Goal: Communication & Community: Answer question/provide support

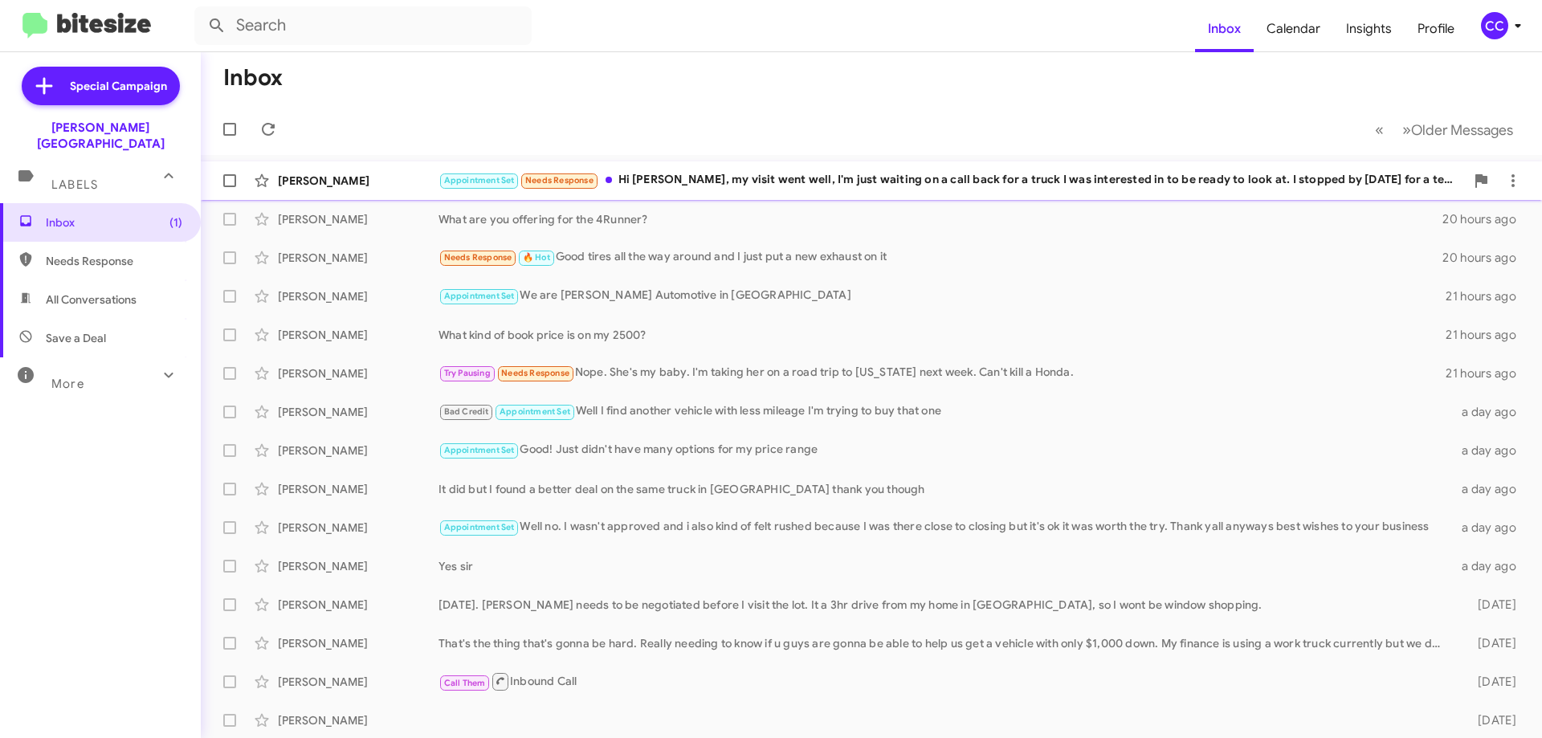
click at [888, 182] on div "Appointment Set Needs Response Hi [PERSON_NAME], my visit went well, I'm just w…" at bounding box center [951, 180] width 1026 height 18
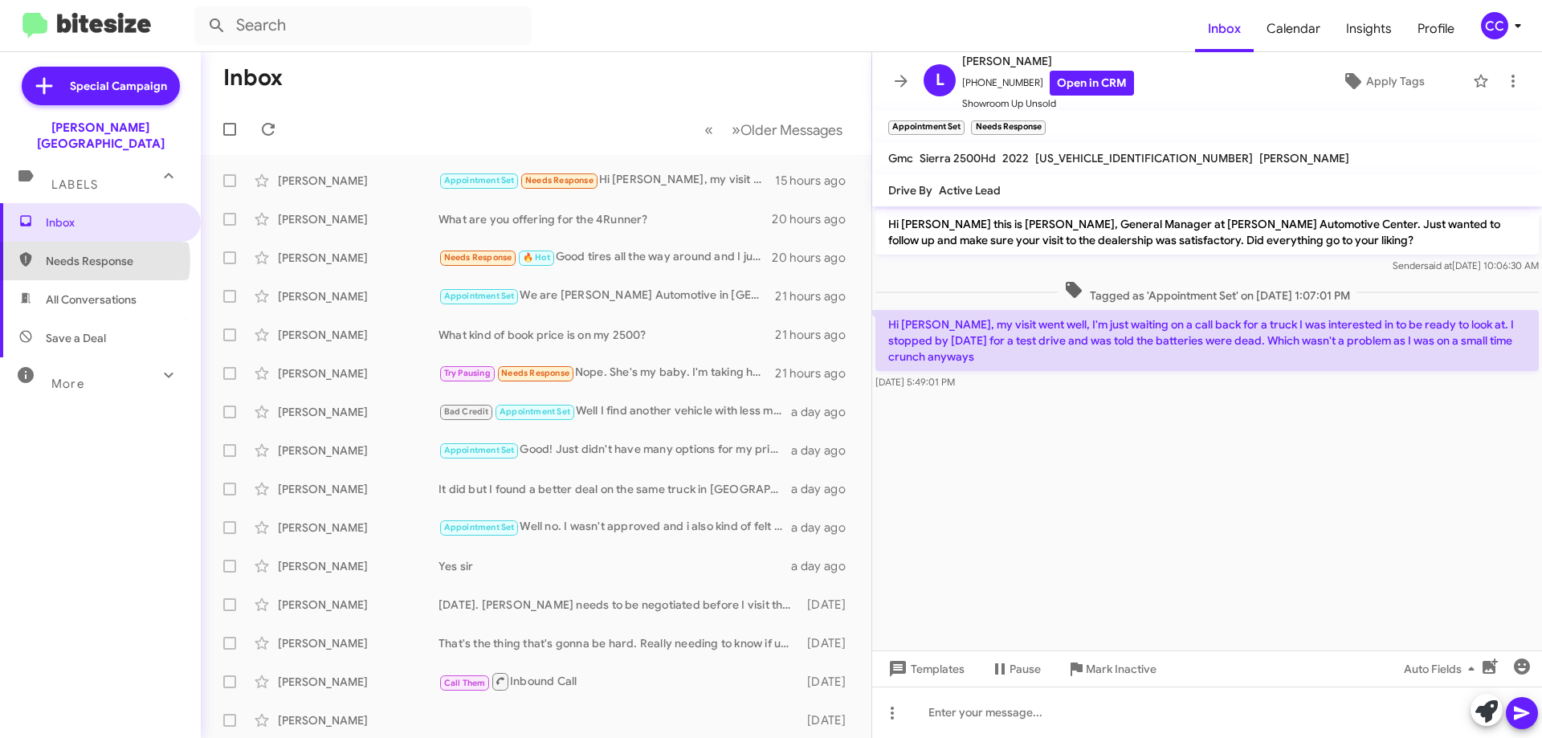
click at [88, 253] on span "Needs Response" at bounding box center [114, 261] width 137 height 16
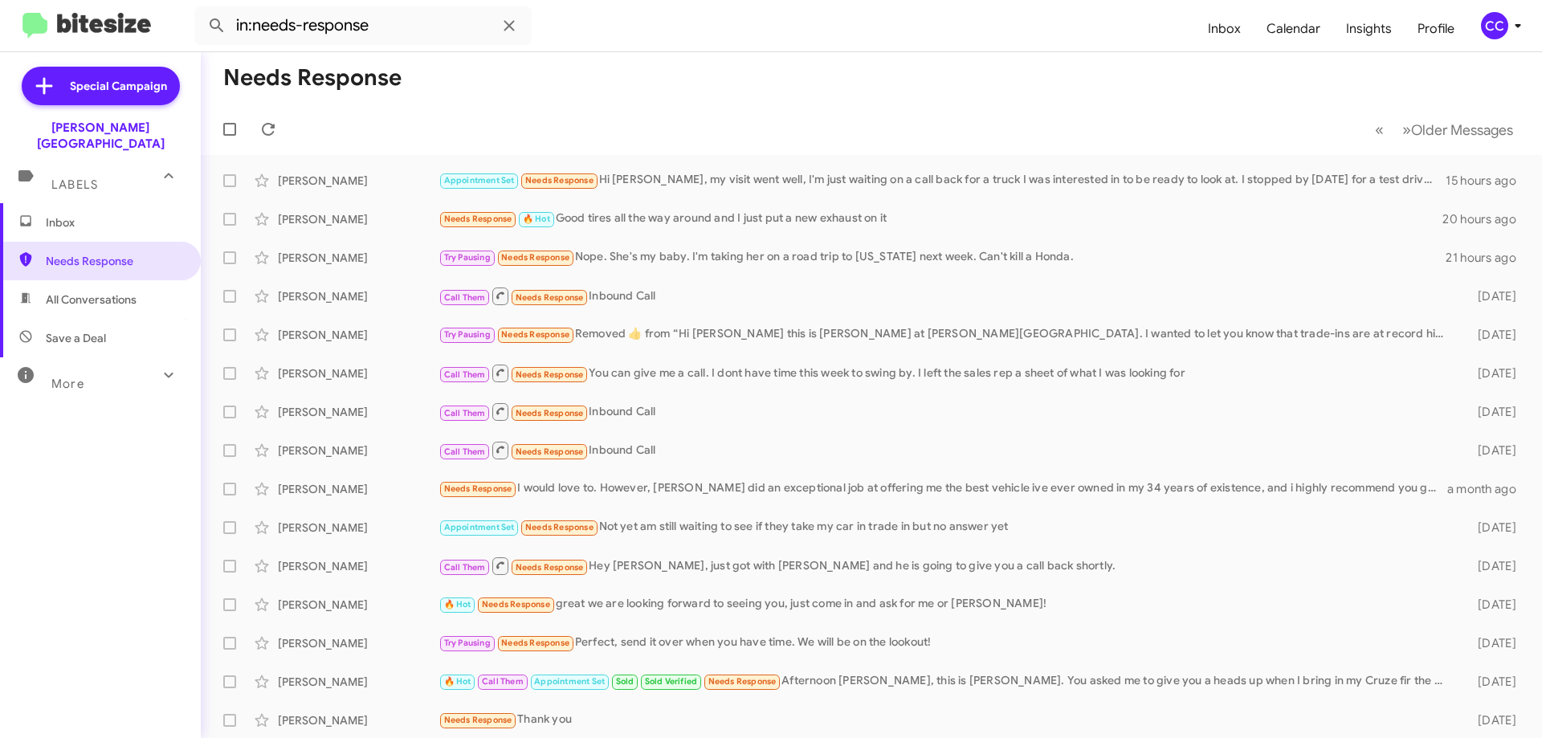
click at [93, 292] on span "All Conversations" at bounding box center [91, 300] width 91 height 16
type input "in:all-conversations"
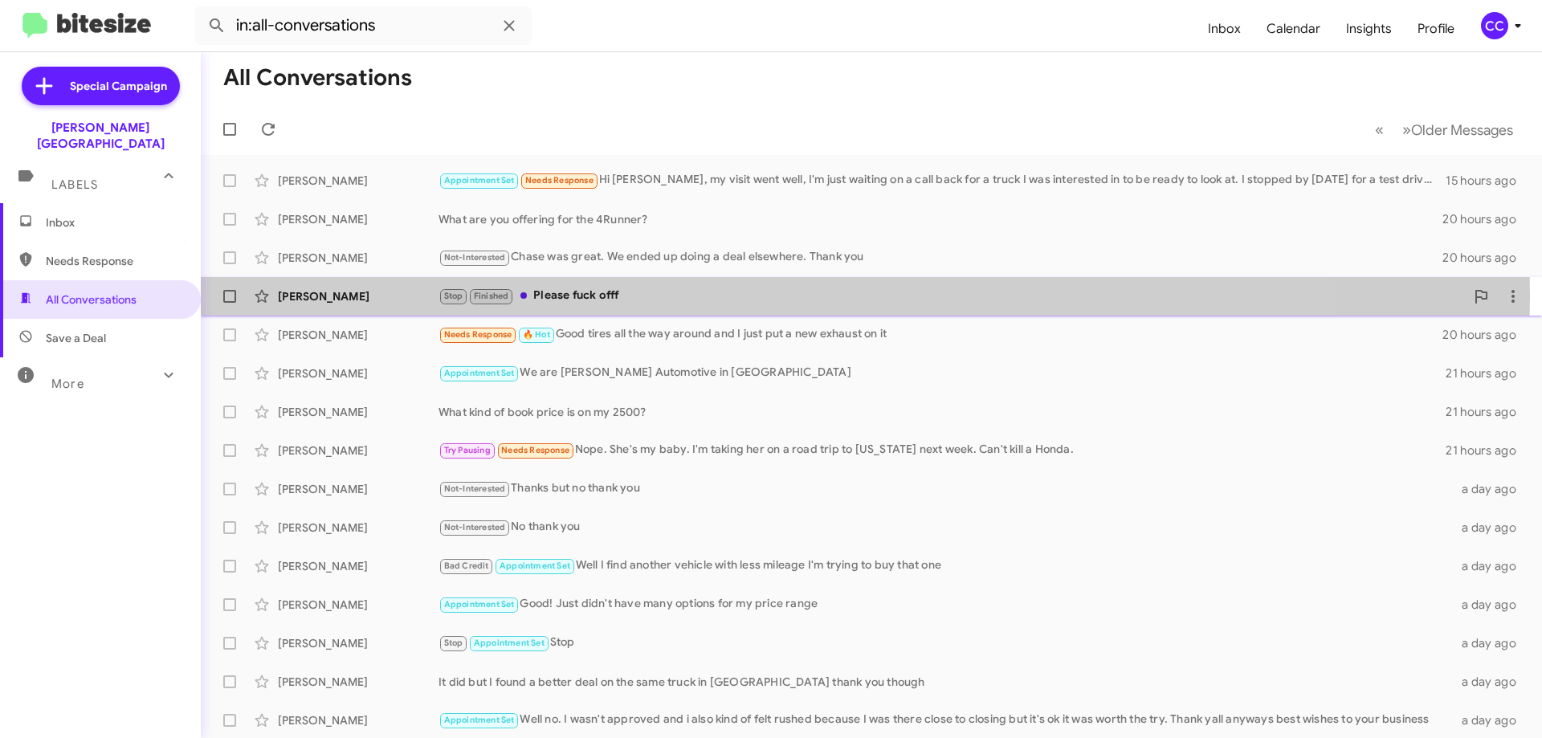
click at [310, 294] on div "[PERSON_NAME]" at bounding box center [358, 296] width 161 height 16
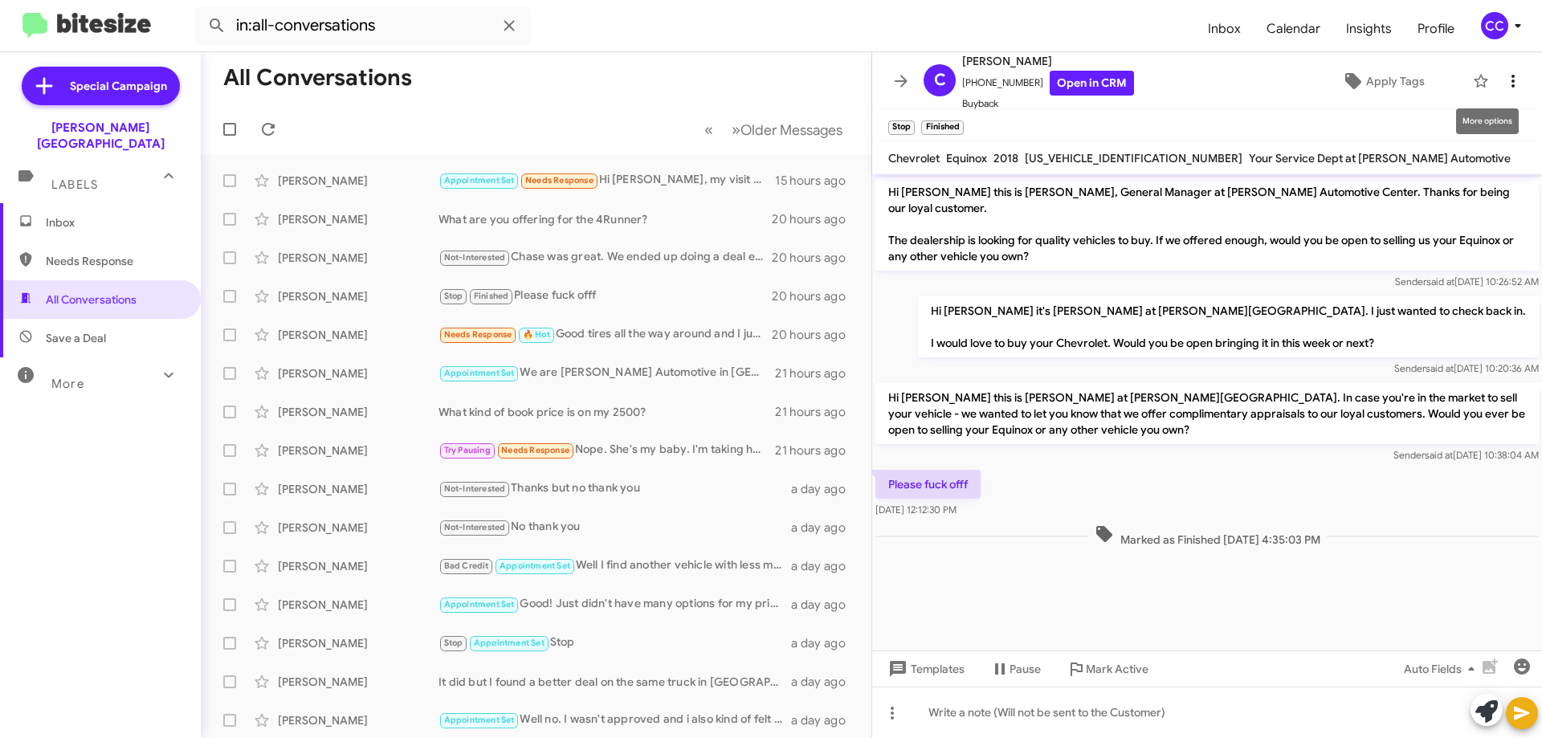
click at [1507, 74] on icon at bounding box center [1512, 80] width 19 height 19
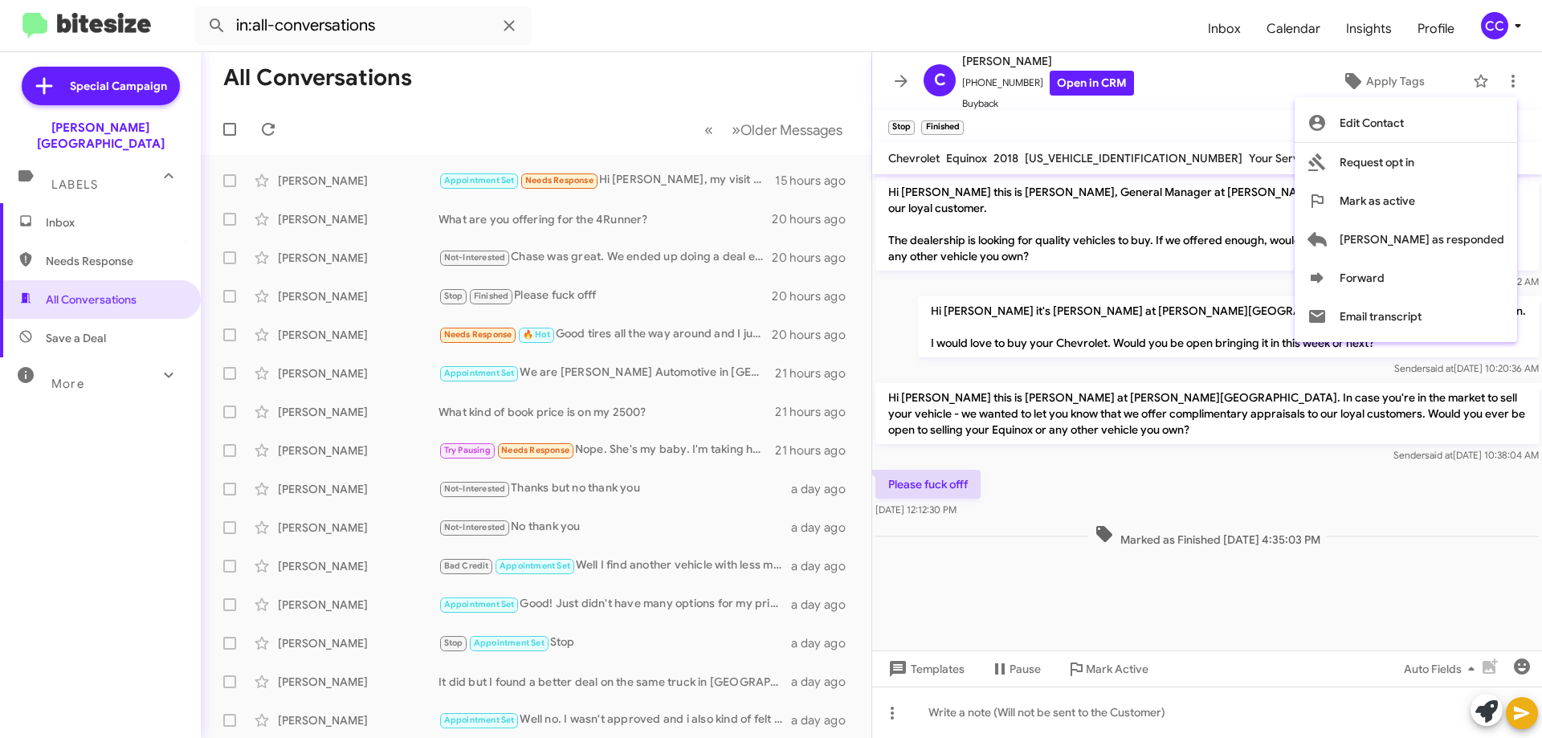
click at [1379, 84] on div at bounding box center [771, 369] width 1542 height 738
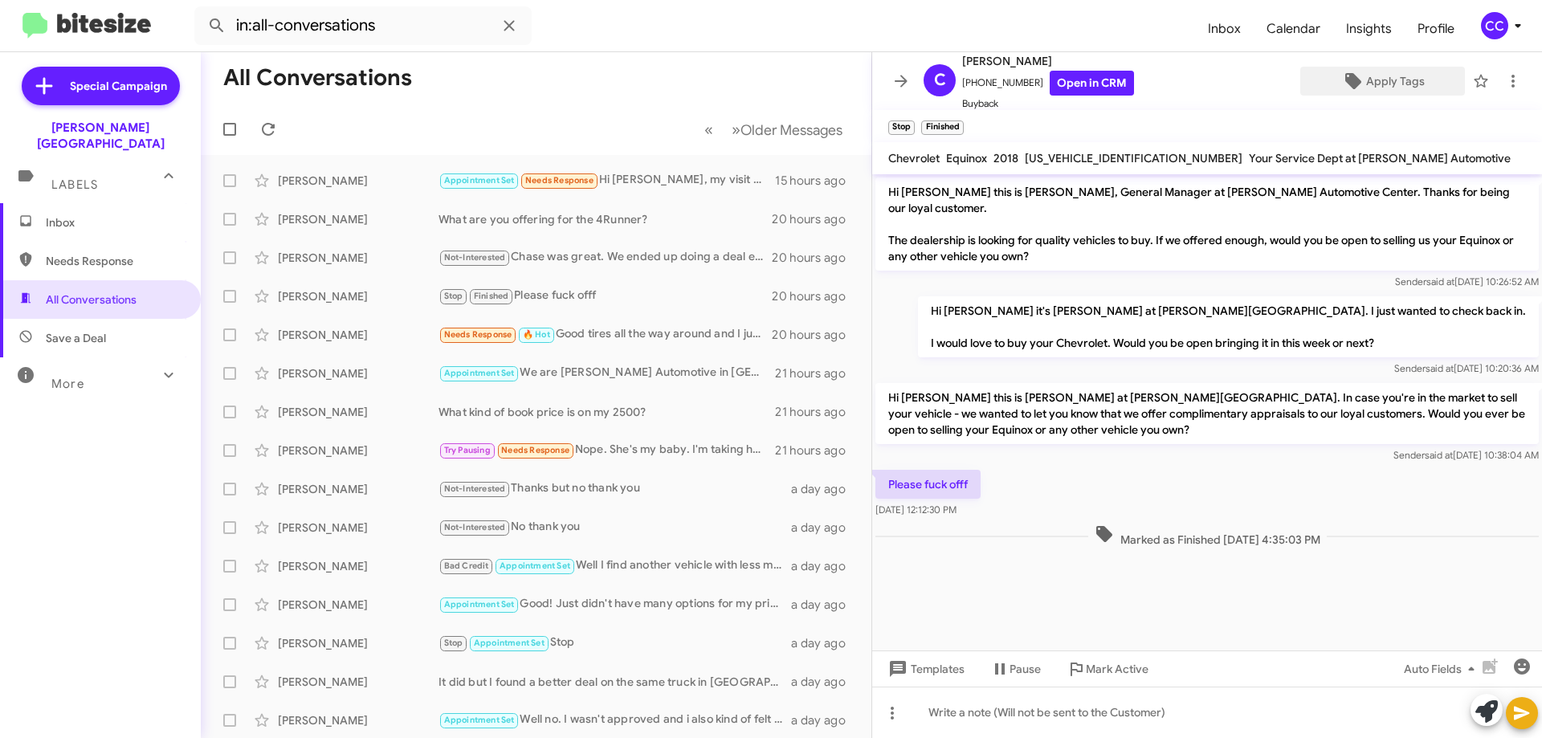
click at [1379, 84] on span "Apply Tags" at bounding box center [1395, 81] width 59 height 29
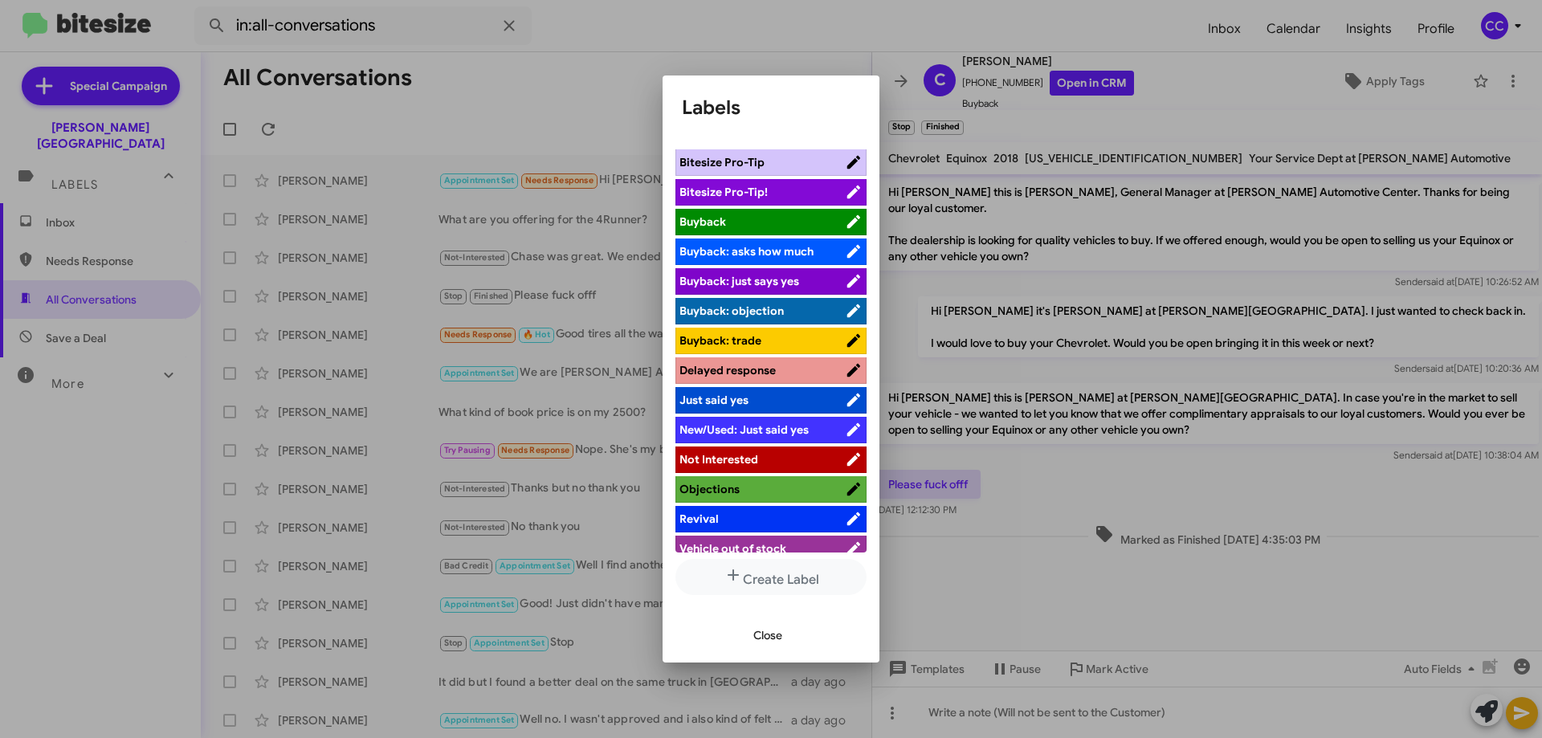
scroll to position [70, 0]
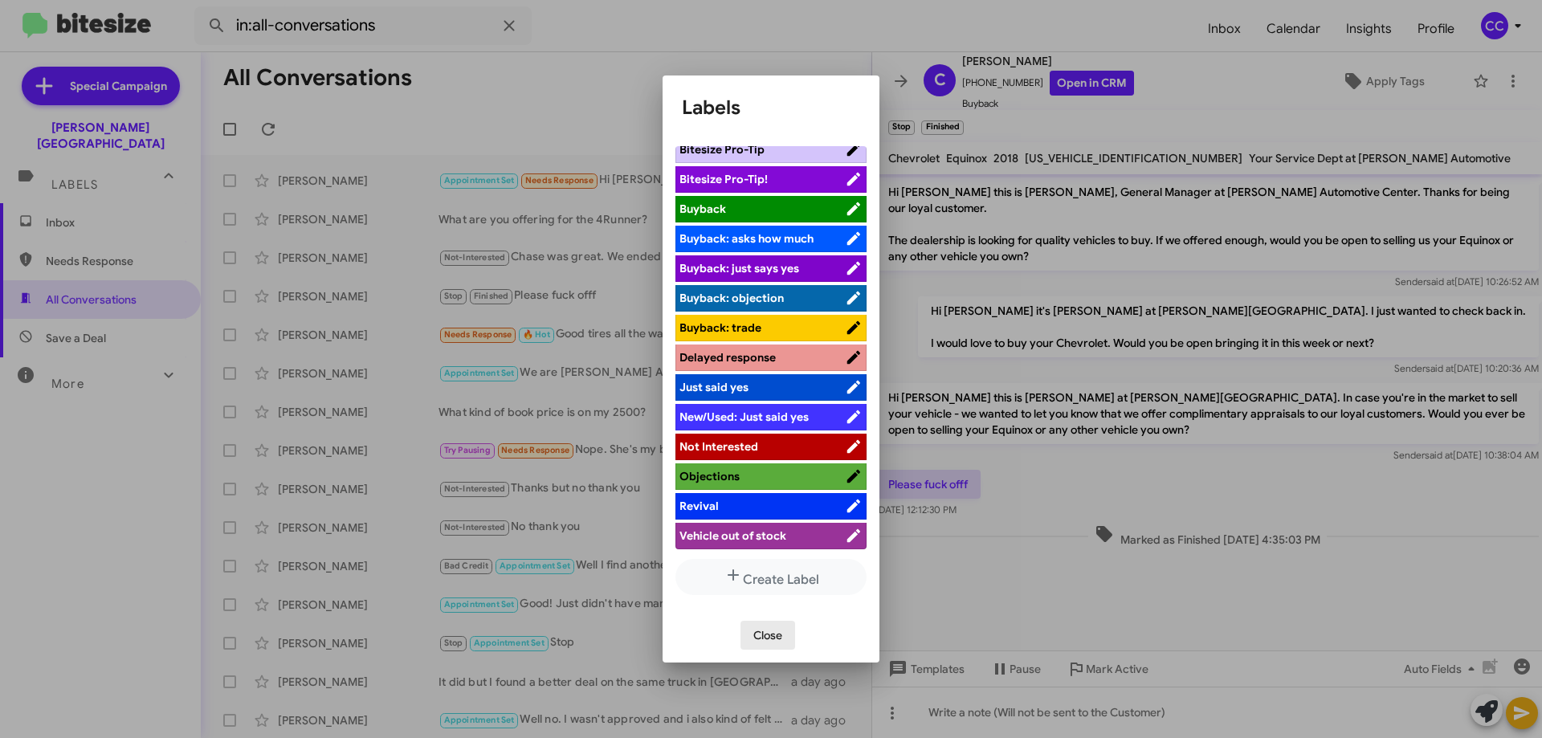
click at [775, 634] on span "Close" at bounding box center [767, 635] width 29 height 29
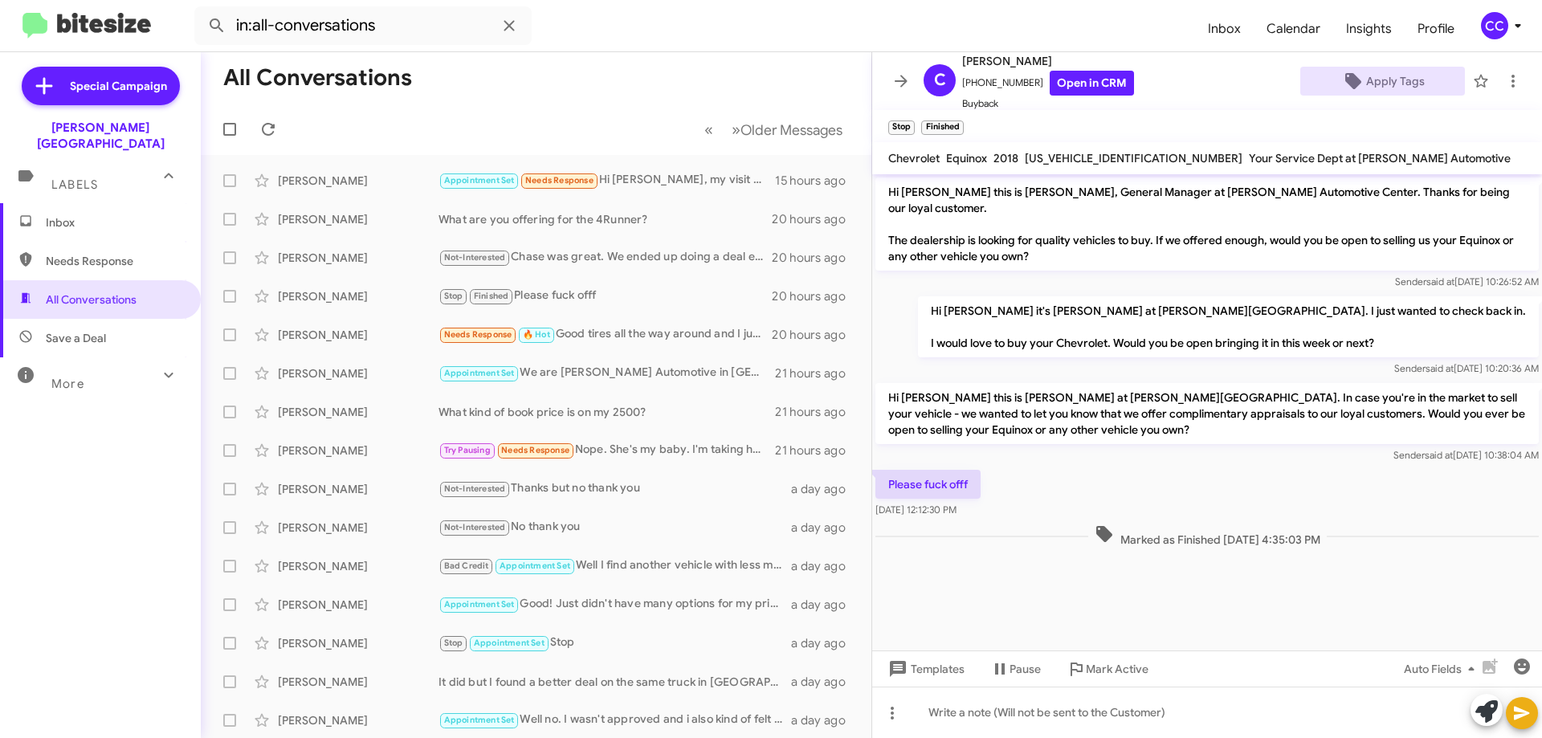
click at [65, 214] on span "Inbox" at bounding box center [114, 222] width 137 height 16
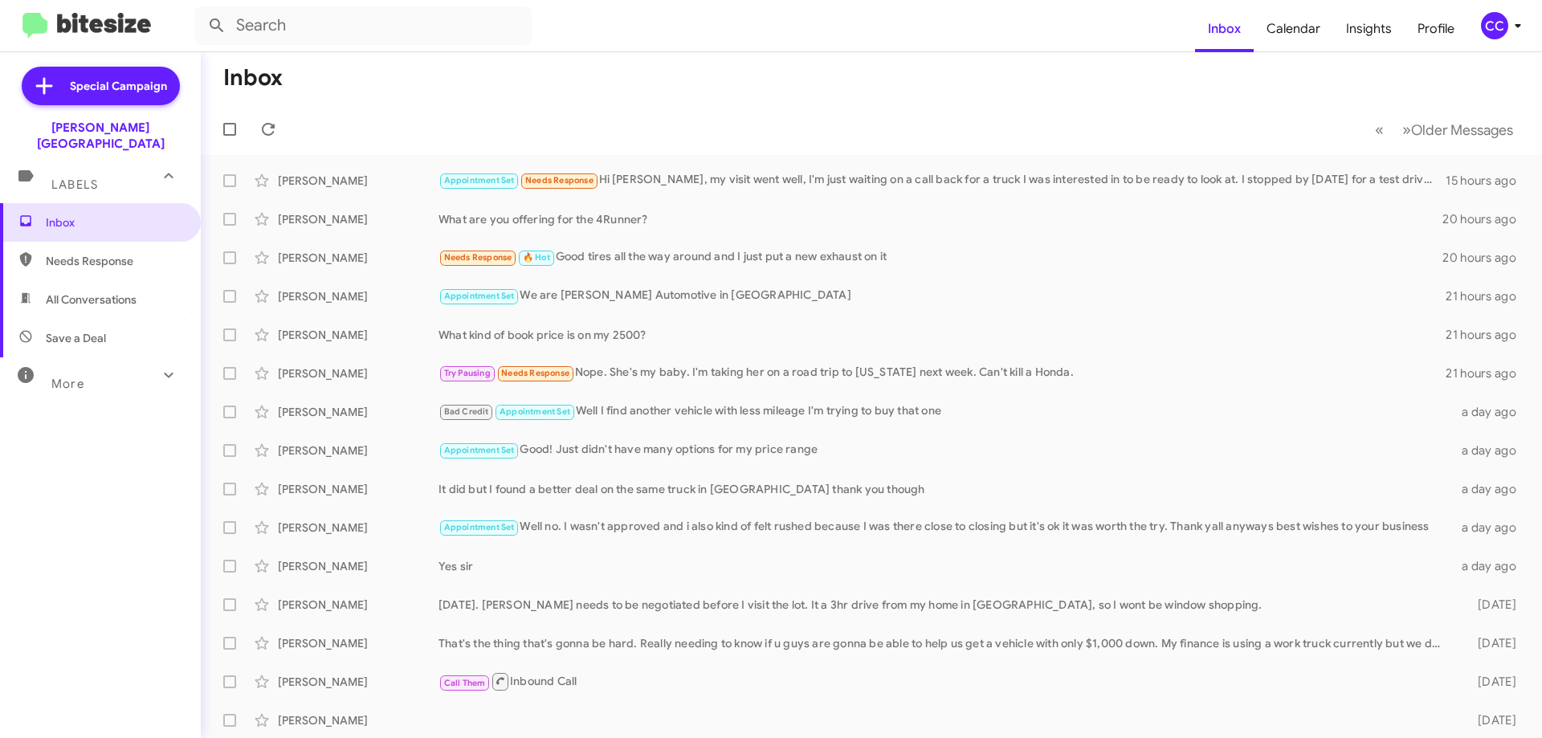
click at [82, 253] on span "Needs Response" at bounding box center [114, 261] width 137 height 16
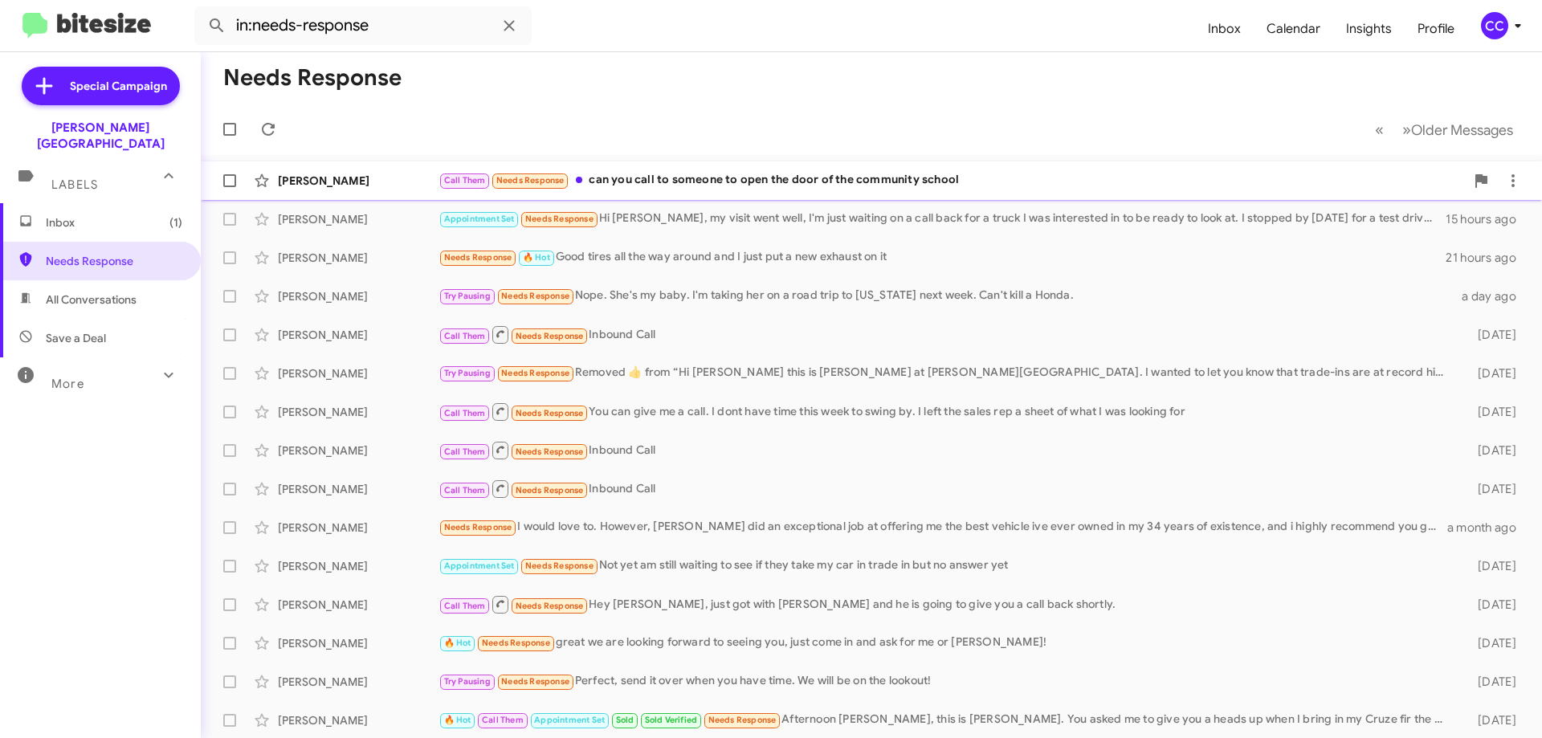
click at [331, 173] on div "[PERSON_NAME]" at bounding box center [358, 181] width 161 height 16
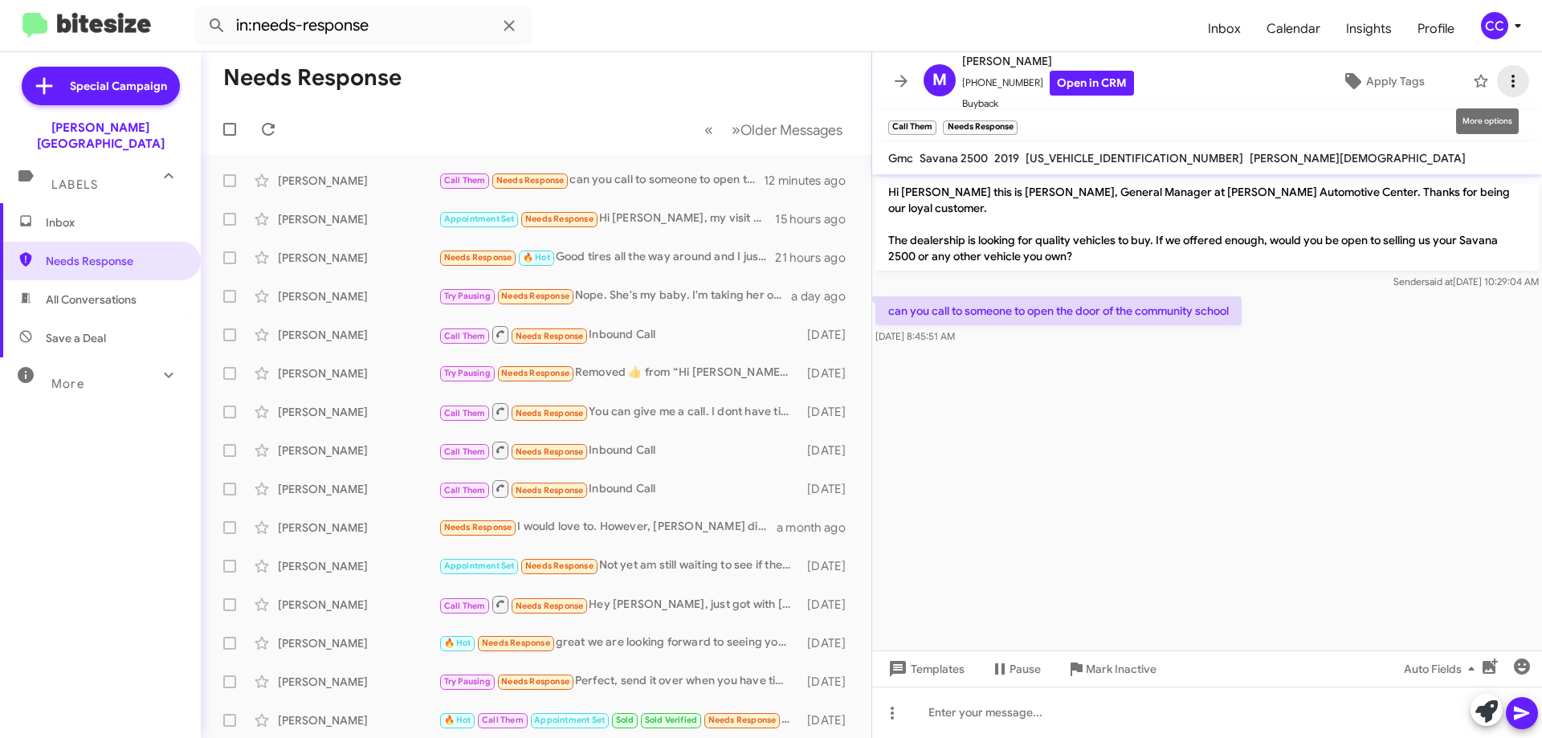
click at [1503, 80] on icon at bounding box center [1512, 80] width 19 height 19
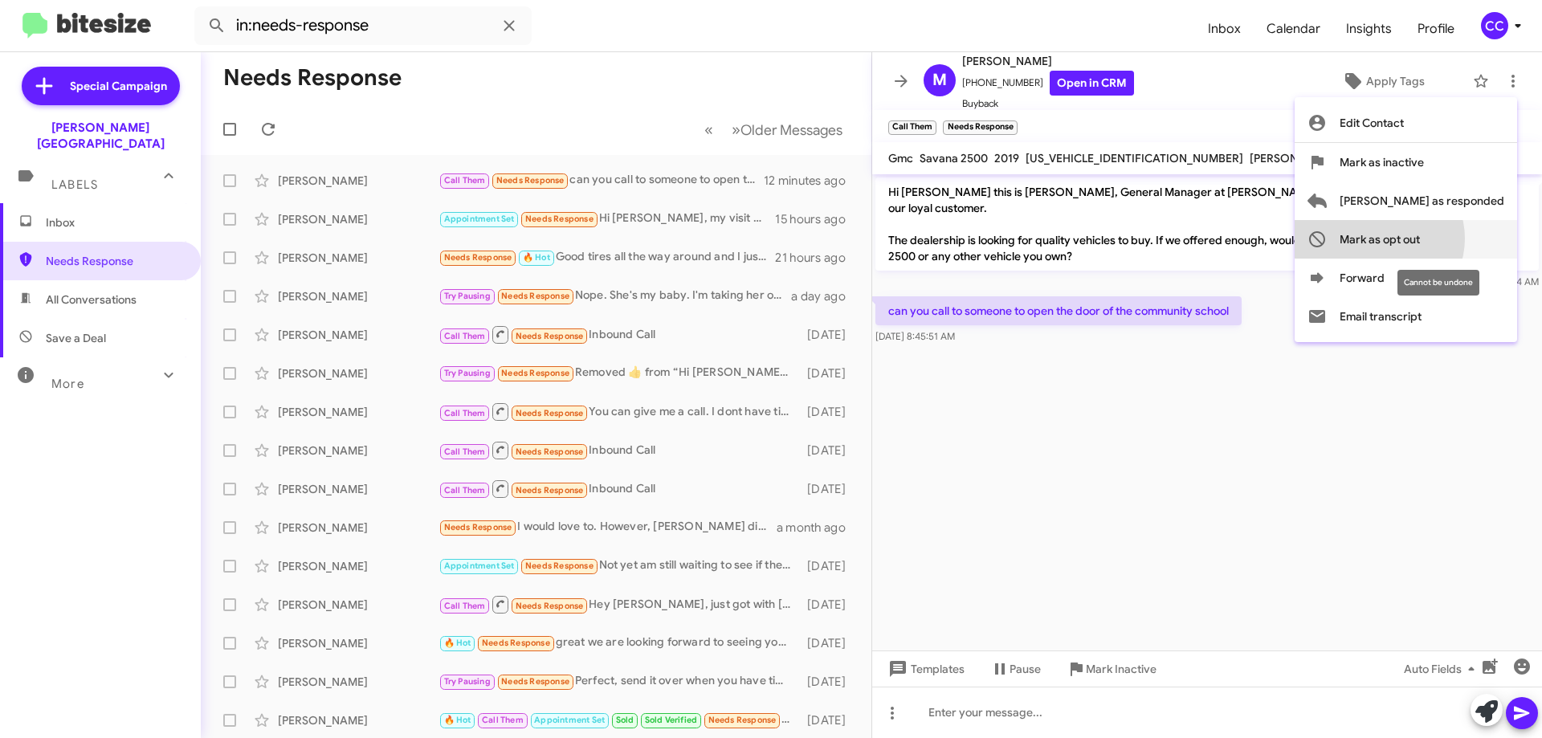
click at [1420, 239] on span "Mark as opt out" at bounding box center [1379, 239] width 80 height 39
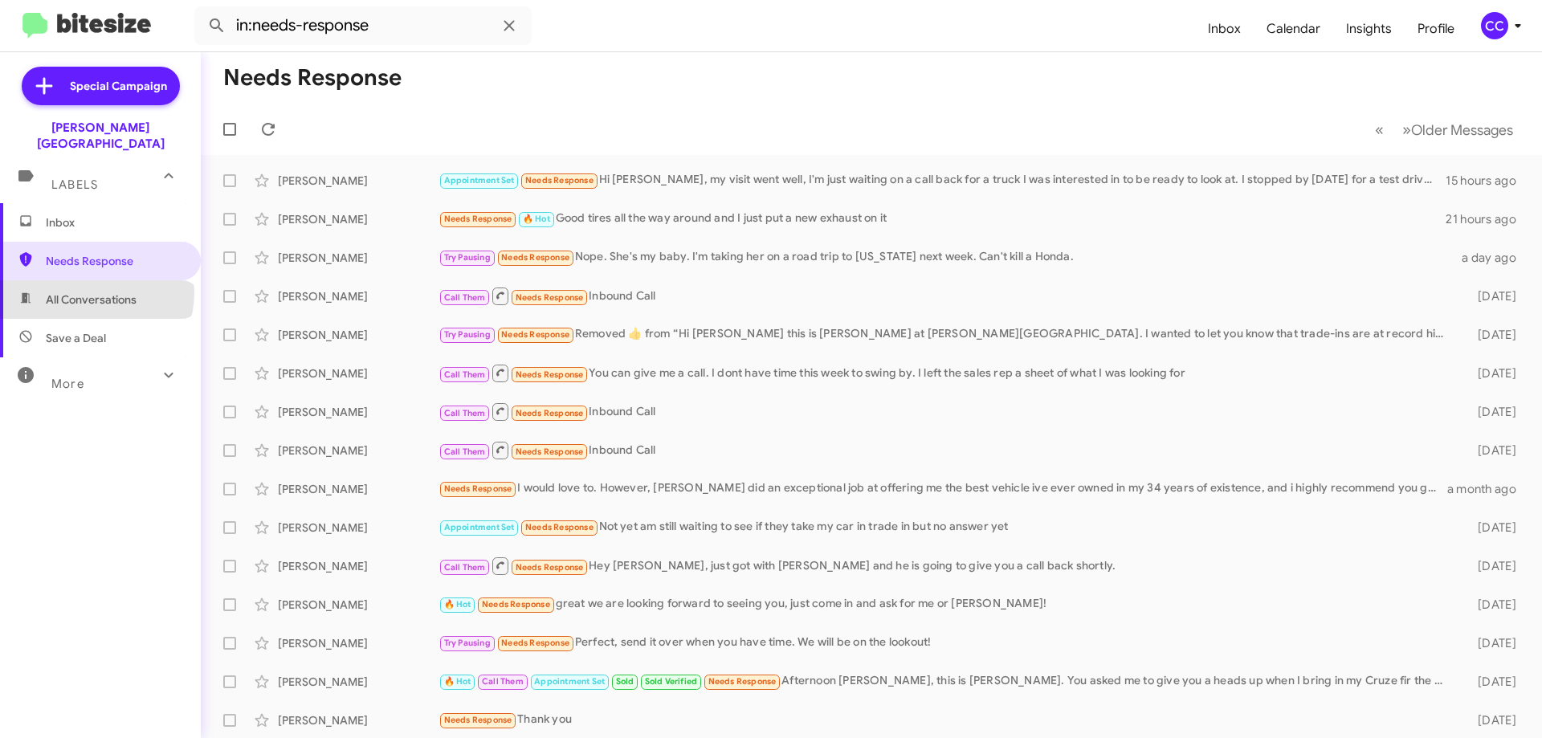
click at [96, 292] on span "All Conversations" at bounding box center [91, 300] width 91 height 16
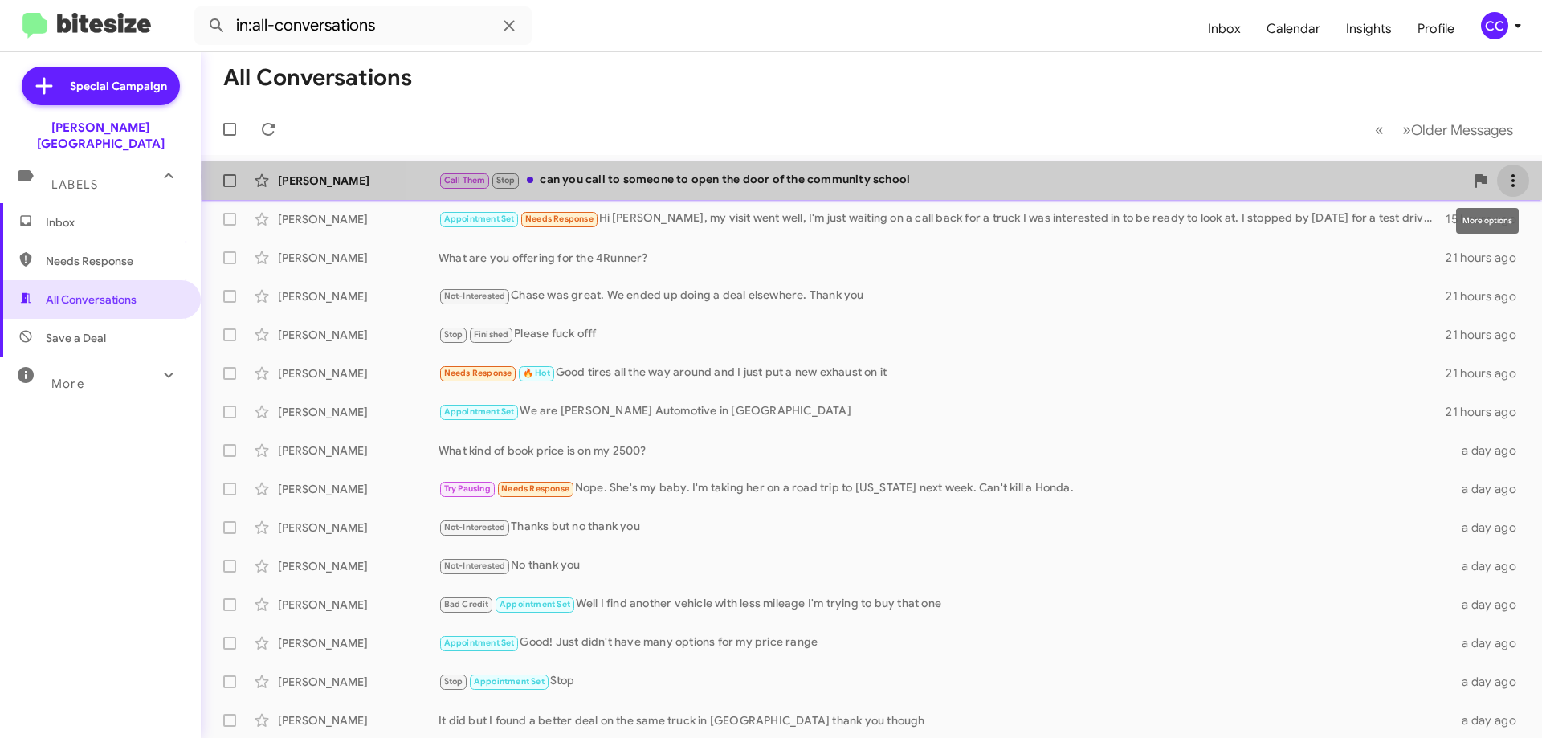
click at [1503, 177] on icon at bounding box center [1512, 180] width 19 height 19
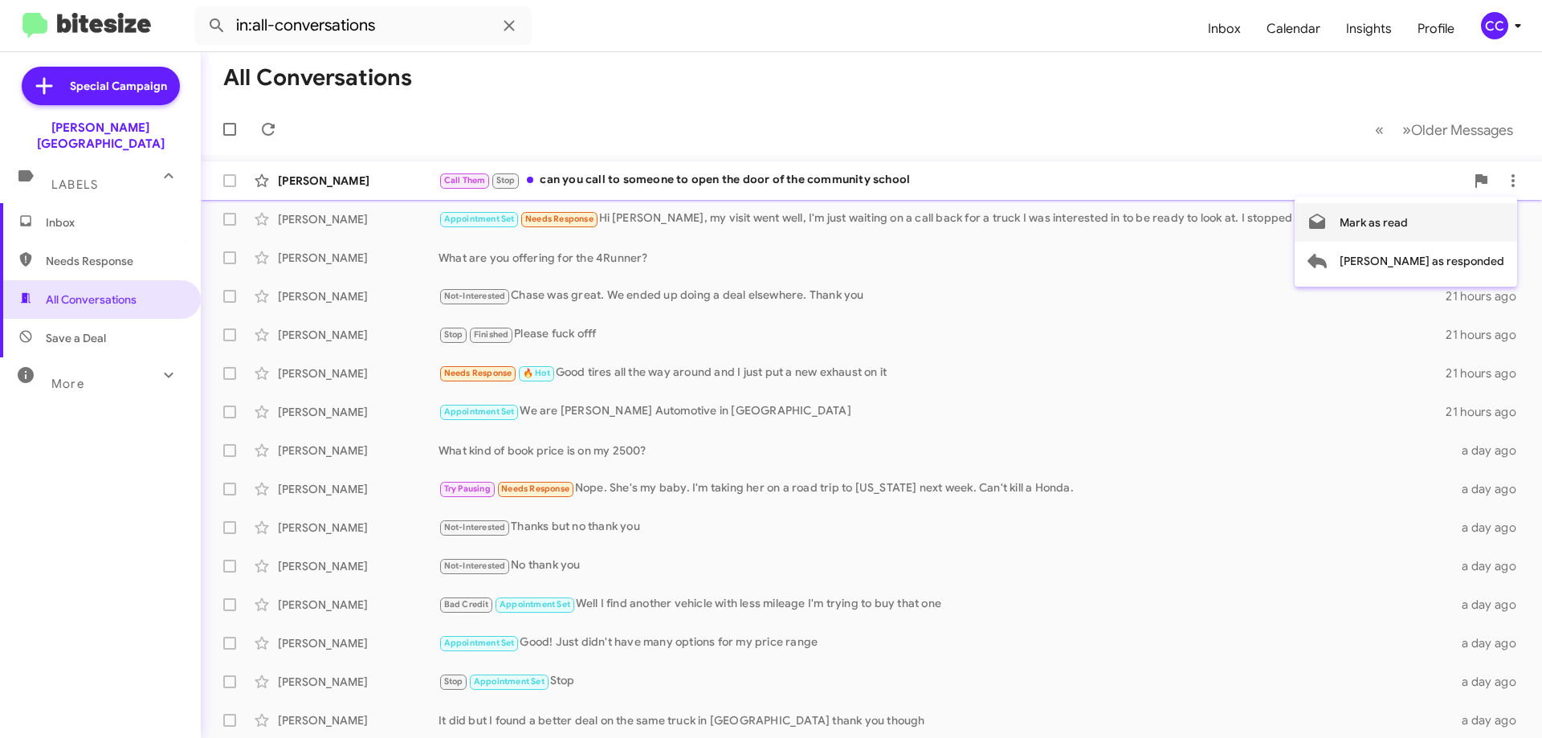
click at [1408, 226] on span "Mark as read" at bounding box center [1373, 222] width 68 height 39
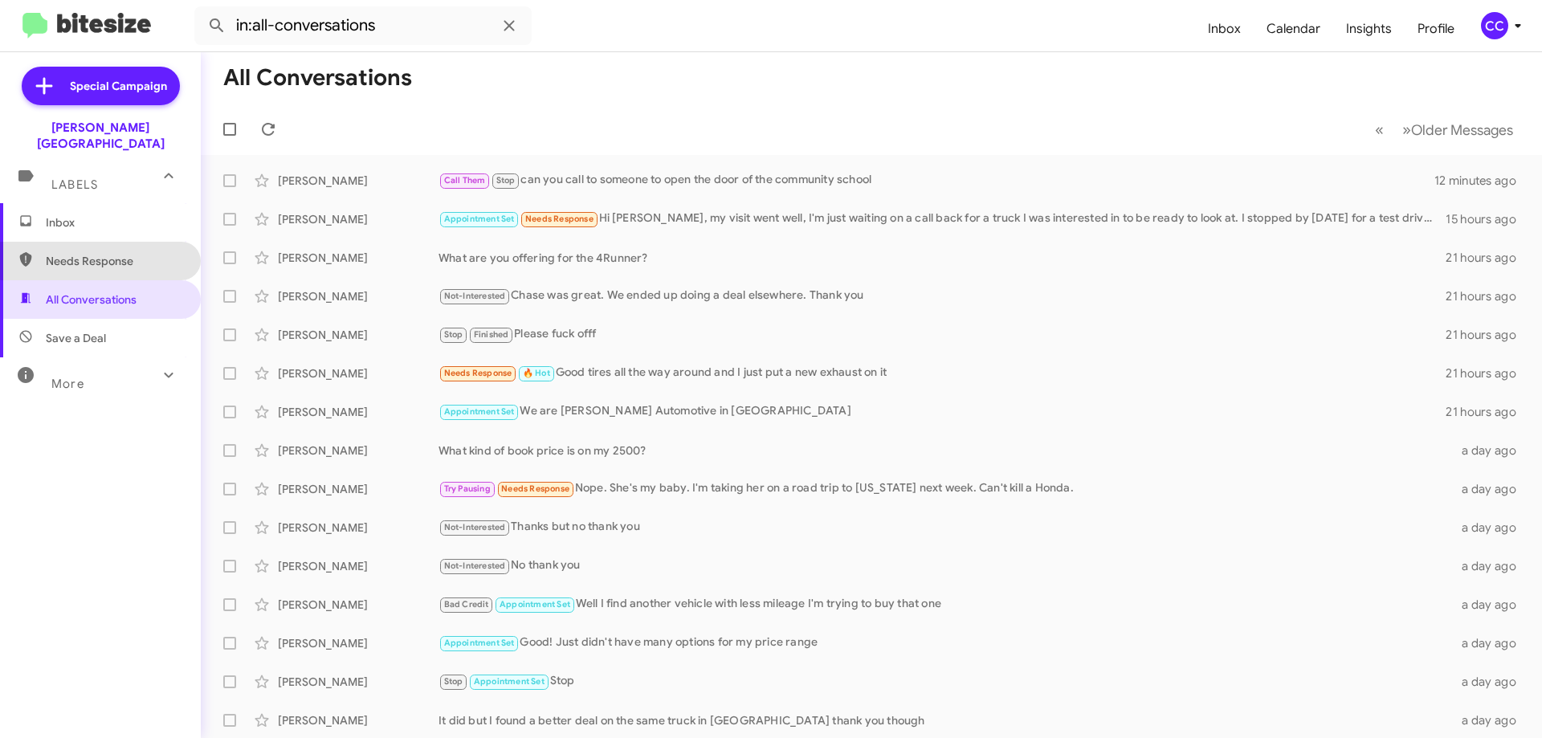
click at [108, 253] on span "Needs Response" at bounding box center [114, 261] width 137 height 16
type input "in:needs-response"
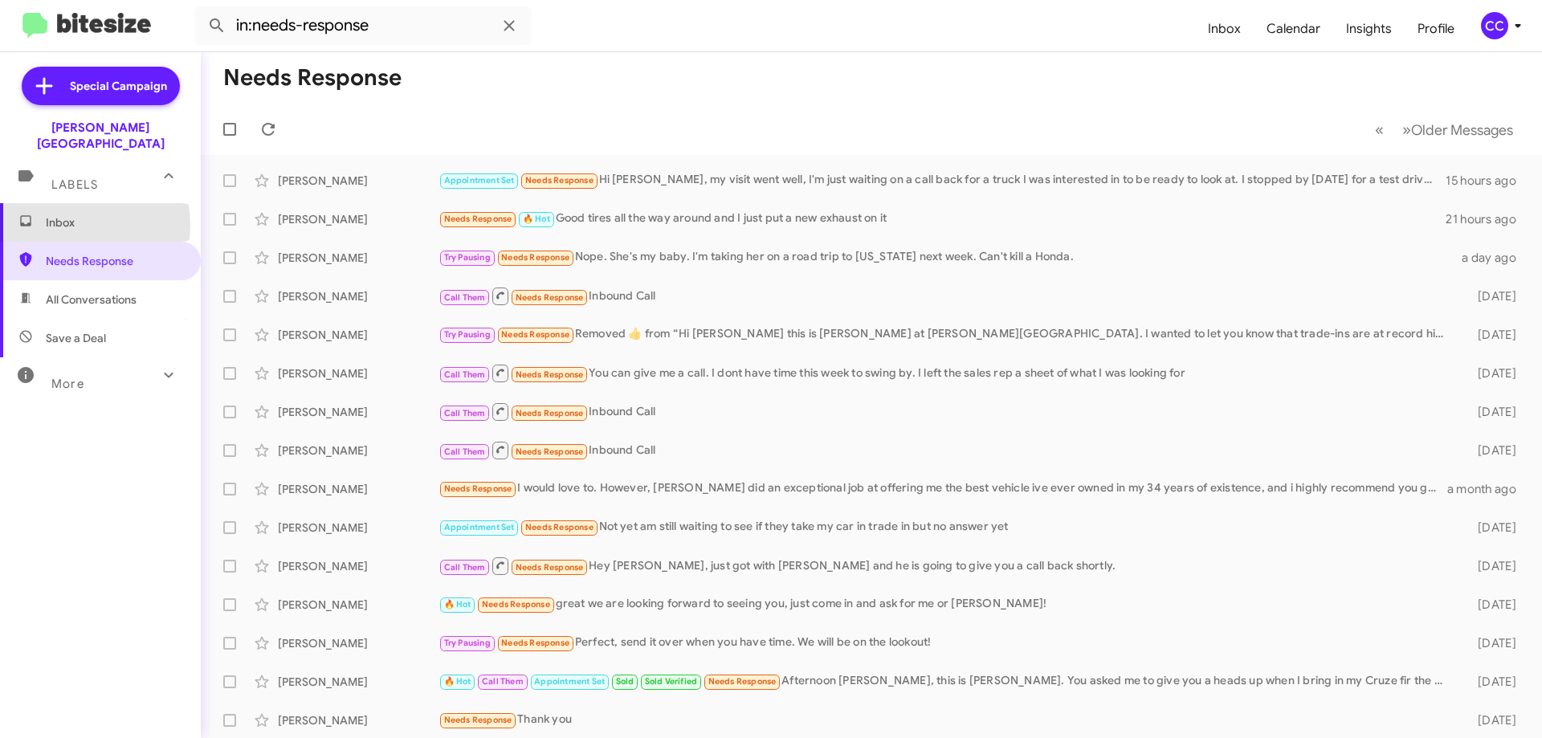
click at [67, 214] on span "Inbox" at bounding box center [114, 222] width 137 height 16
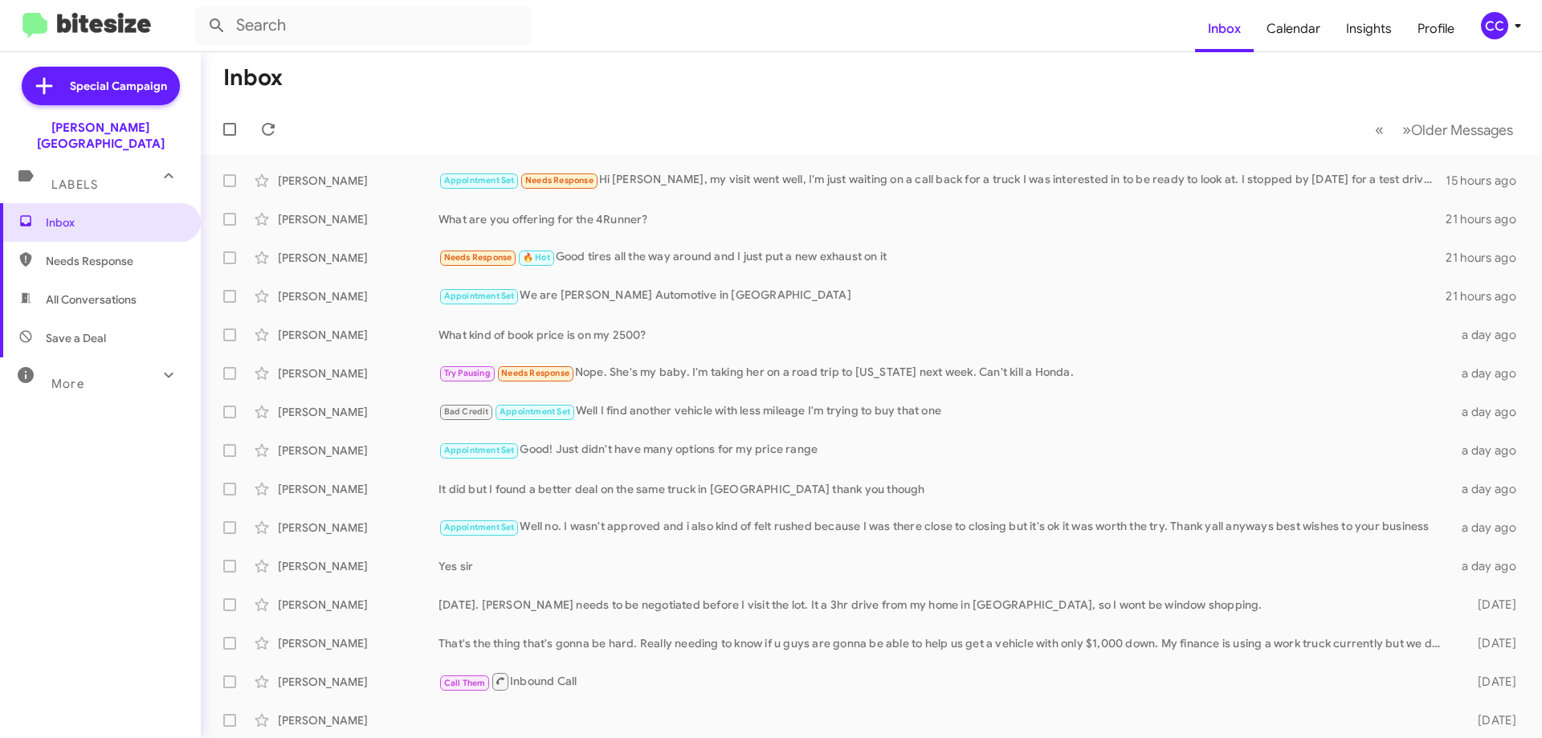
click at [81, 253] on span "Needs Response" at bounding box center [114, 261] width 137 height 16
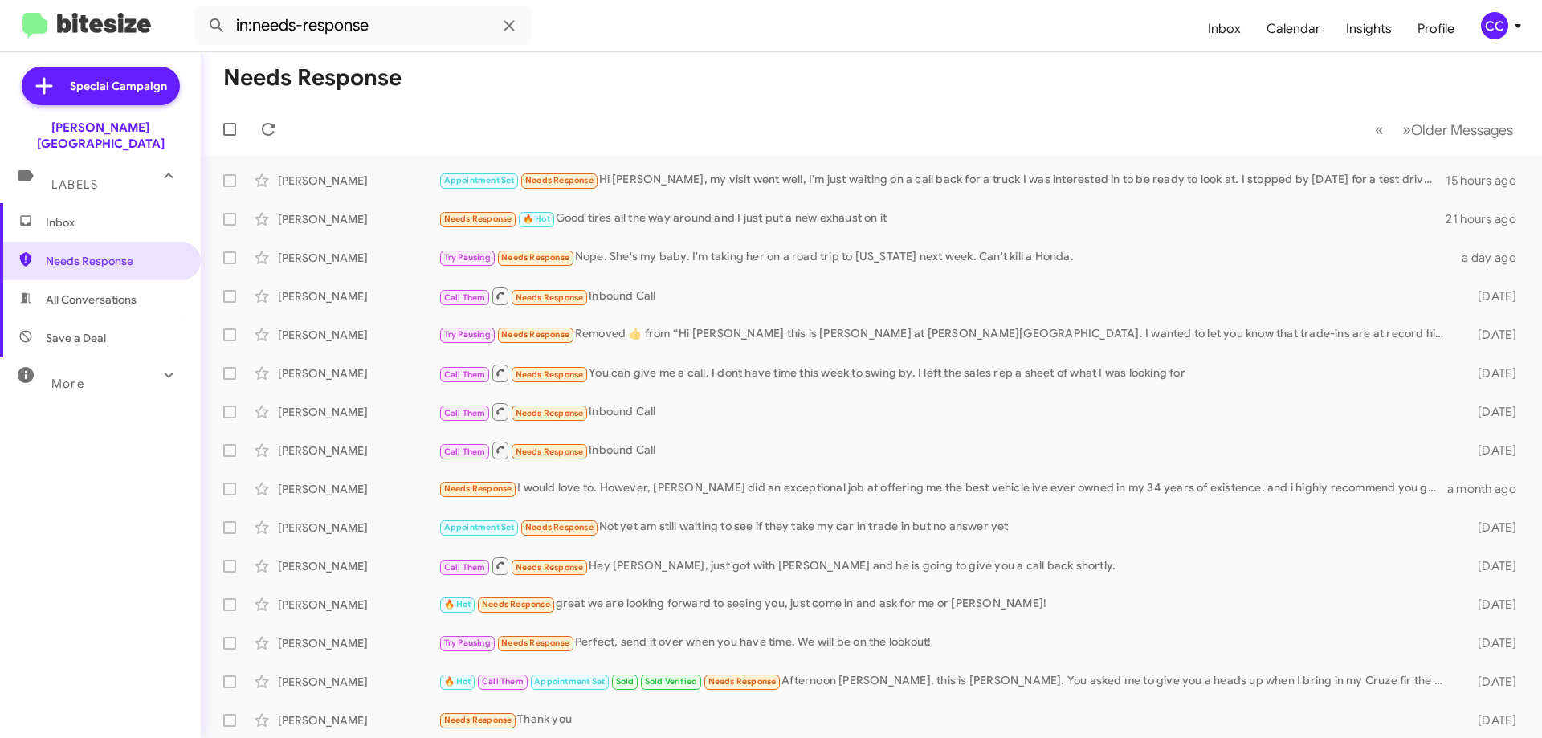
click at [86, 292] on span "All Conversations" at bounding box center [91, 300] width 91 height 16
type input "in:all-conversations"
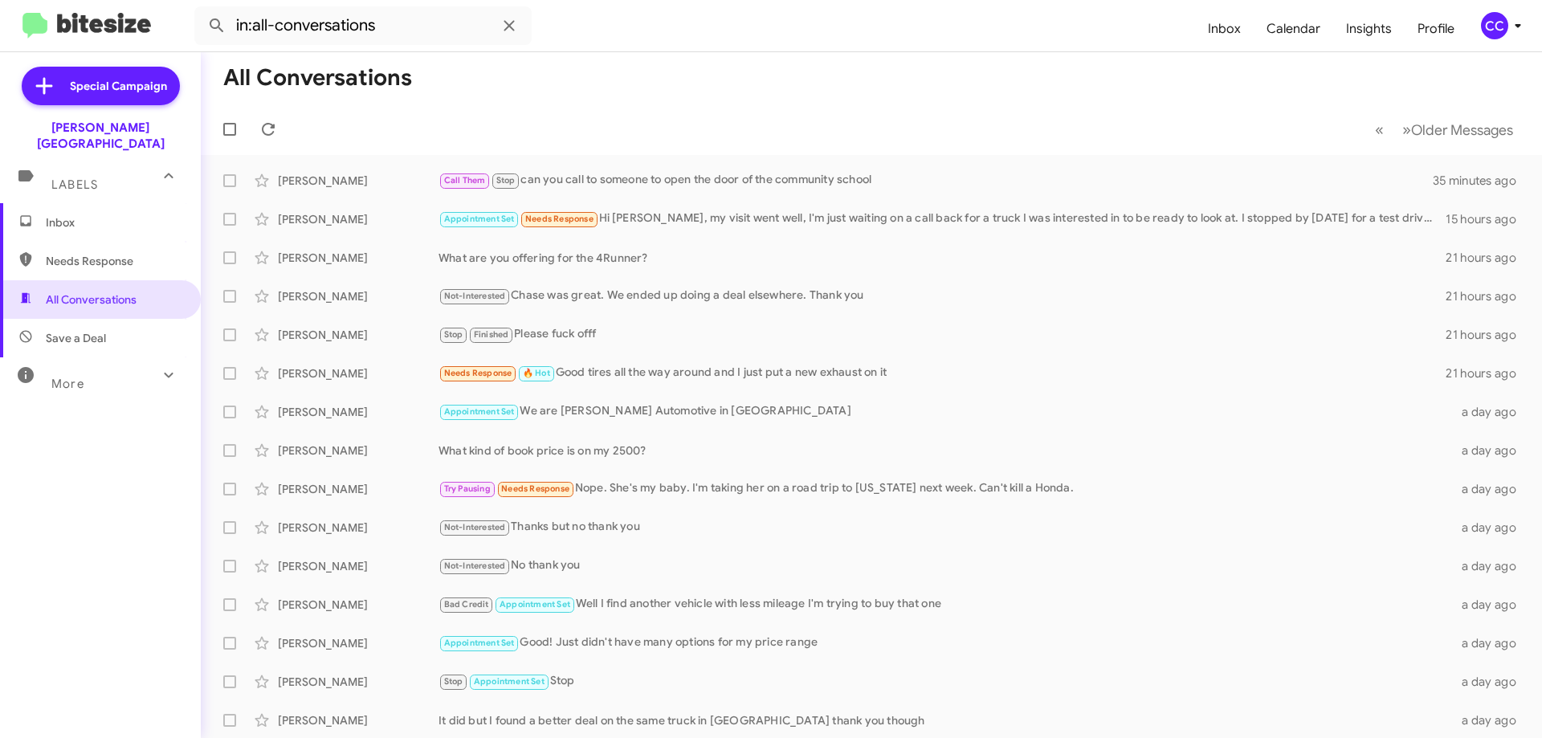
click at [44, 203] on span "Inbox" at bounding box center [100, 222] width 201 height 39
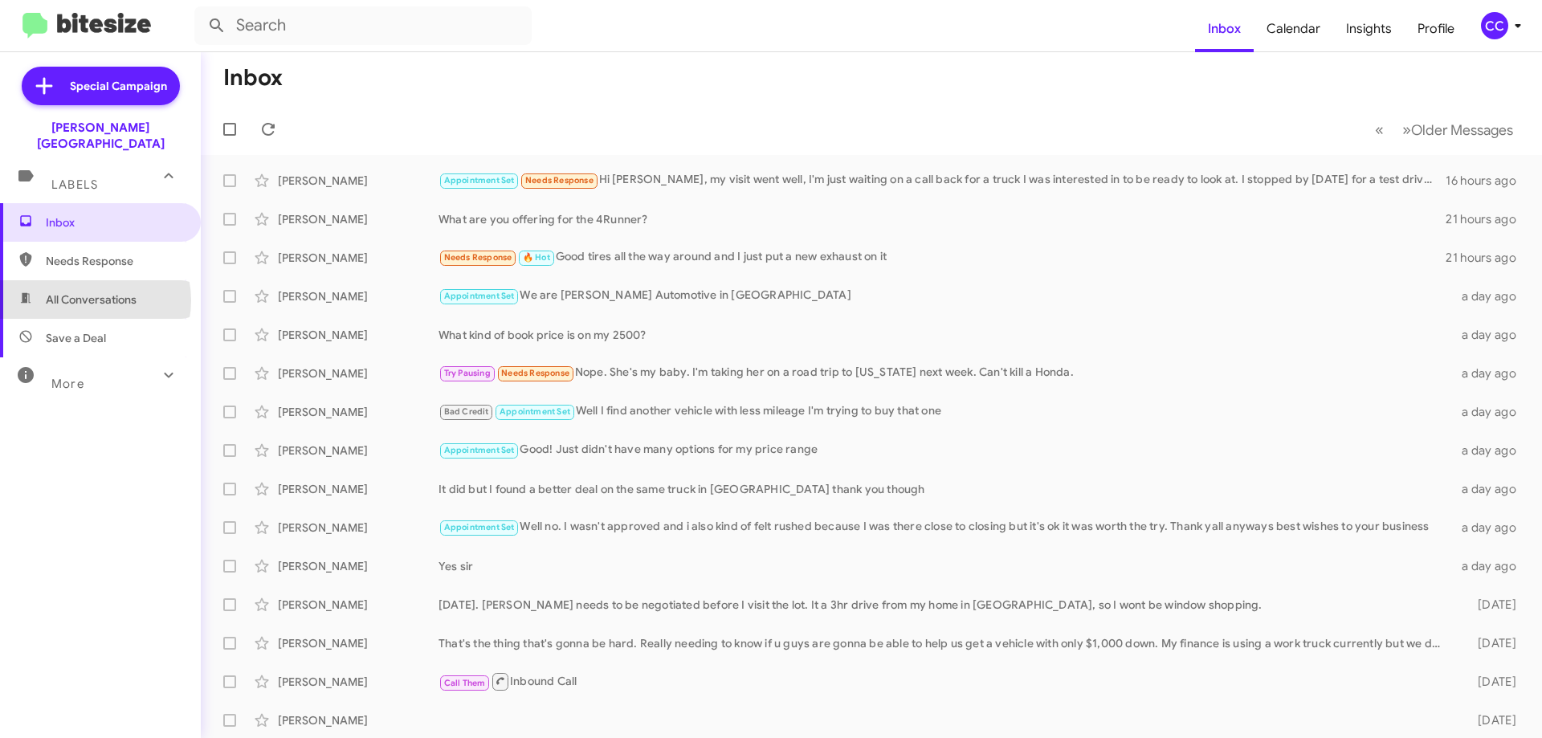
click at [91, 292] on span "All Conversations" at bounding box center [91, 300] width 91 height 16
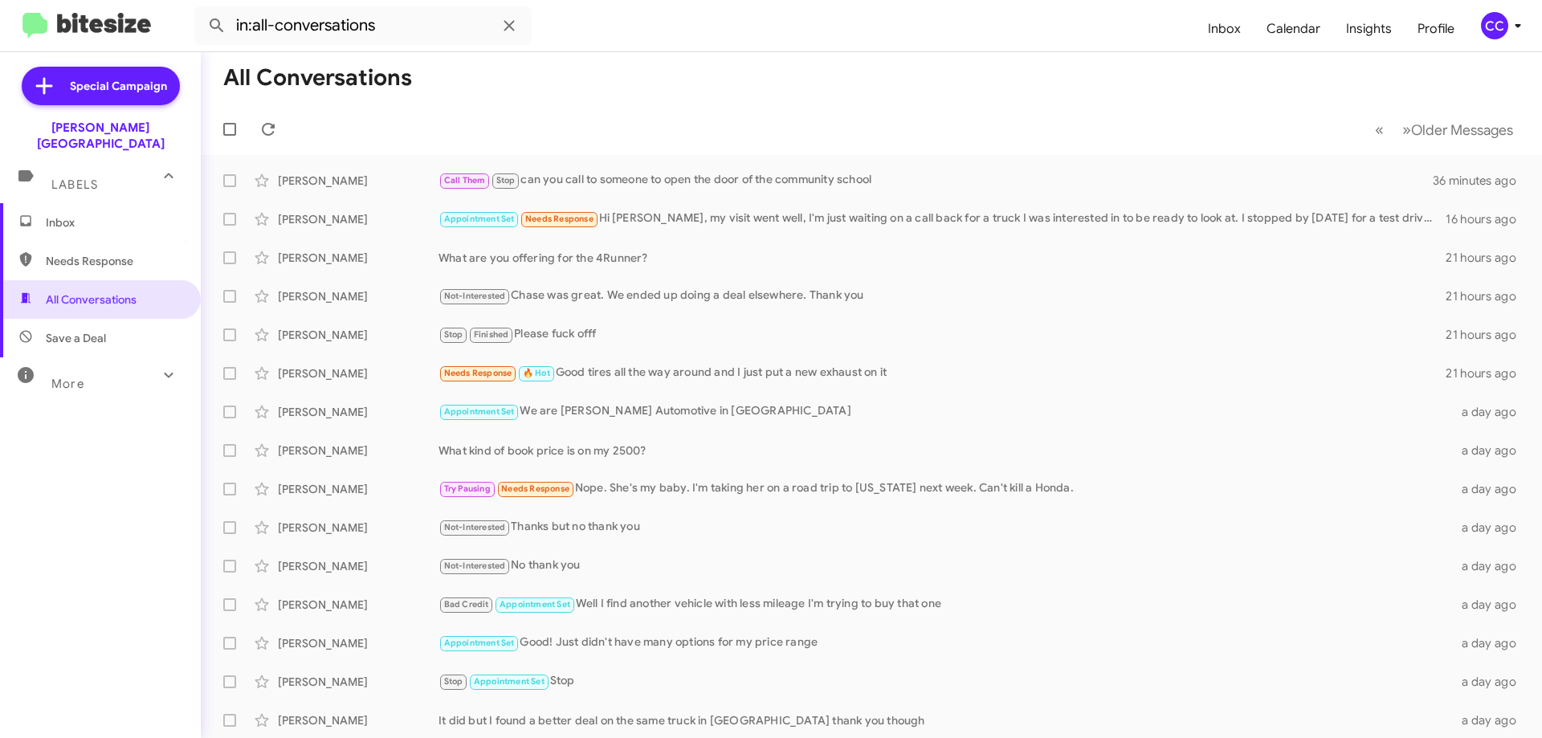
click at [80, 330] on span "Save a Deal" at bounding box center [76, 338] width 60 height 16
type input "in:not-interested"
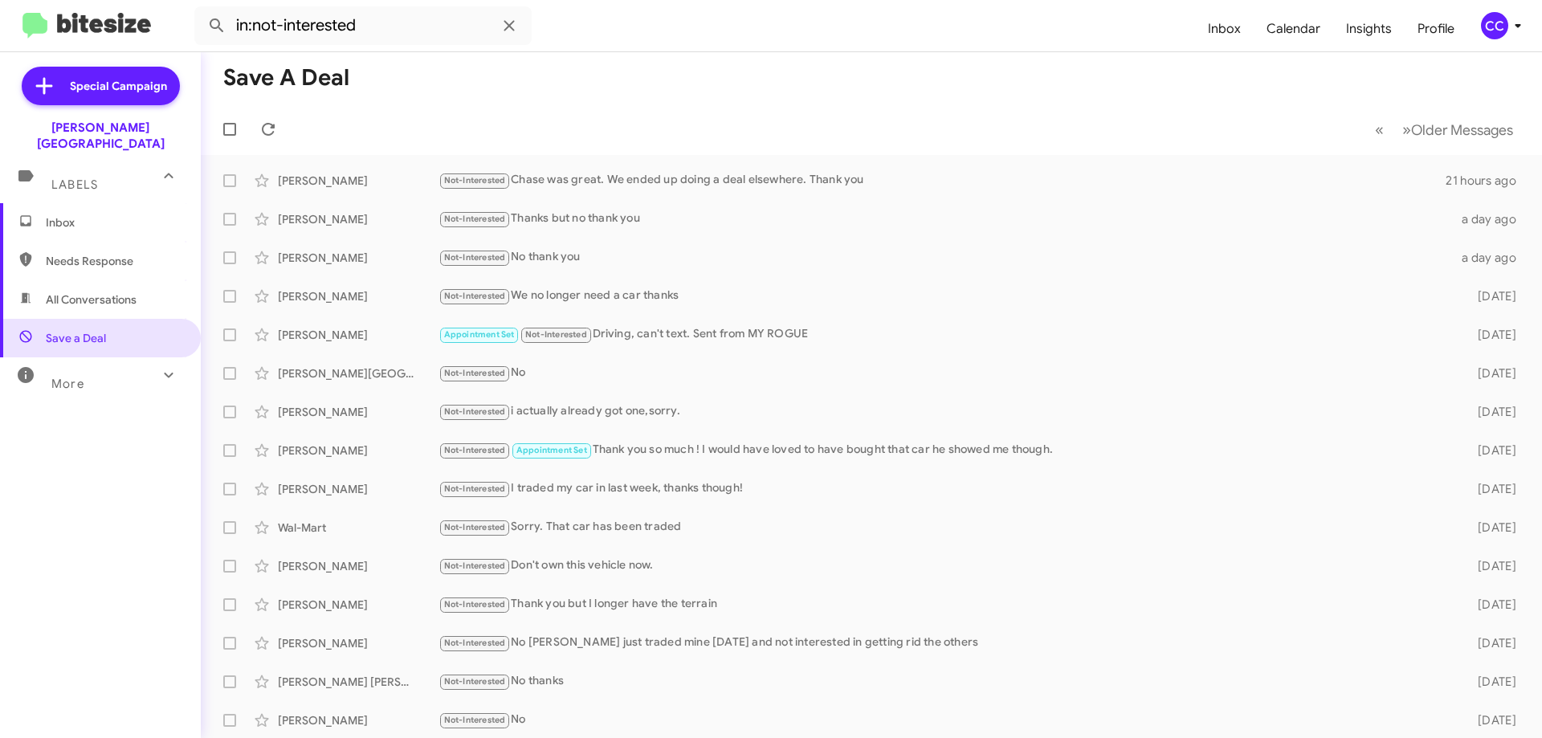
click at [77, 214] on span "Inbox" at bounding box center [114, 222] width 137 height 16
